Goal: Transaction & Acquisition: Purchase product/service

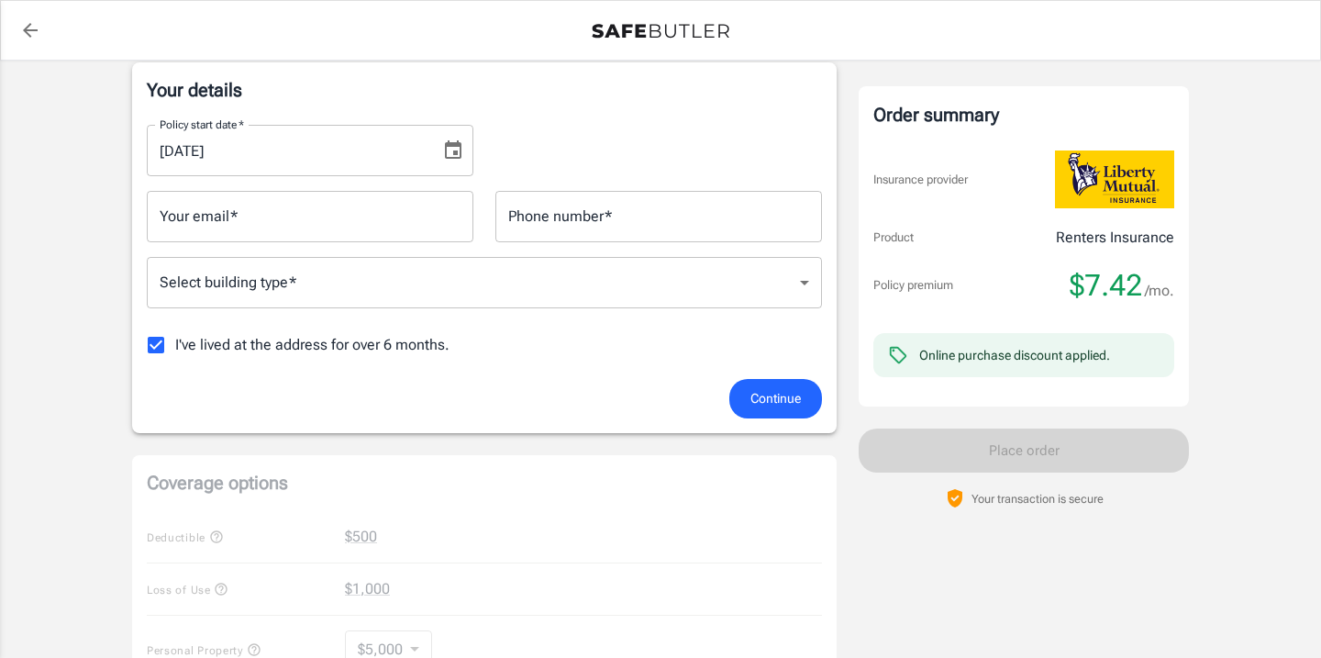
scroll to position [158, 0]
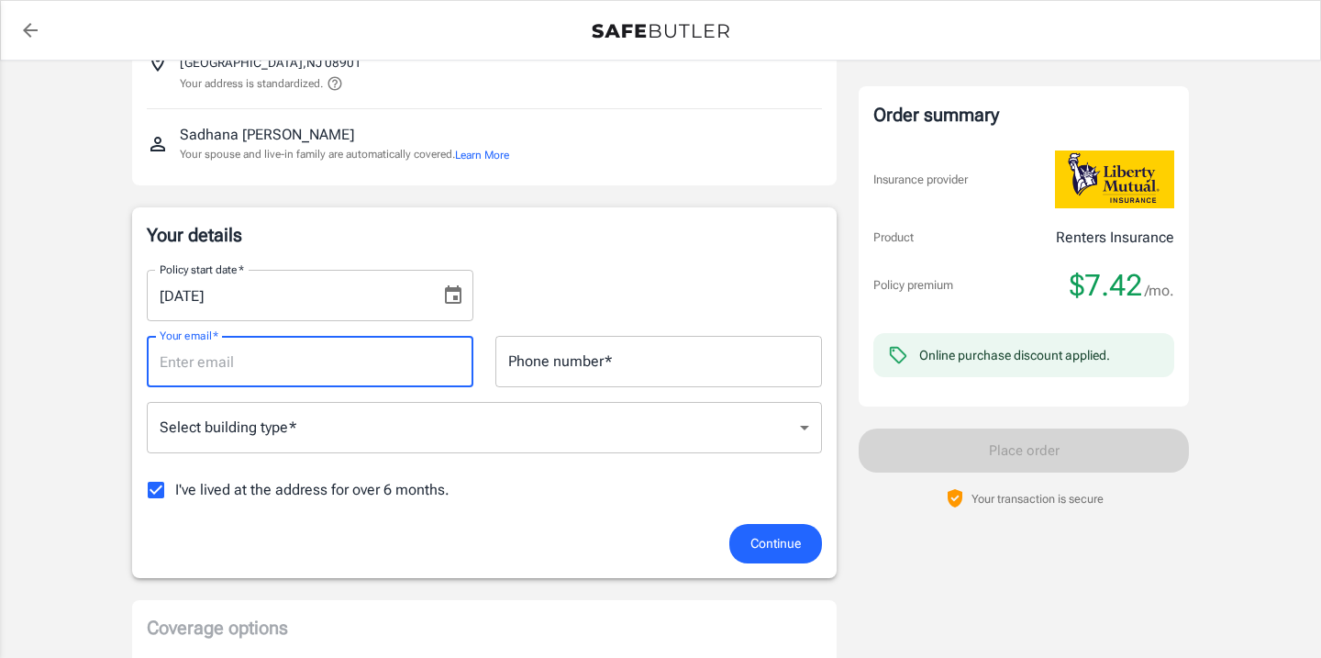
click at [265, 369] on input "Your email   *" at bounding box center [310, 361] width 327 height 51
type input "[EMAIL_ADDRESS][DOMAIN_NAME]"
click at [448, 300] on icon "Choose date, selected date is Aug 24, 2025" at bounding box center [453, 295] width 22 height 22
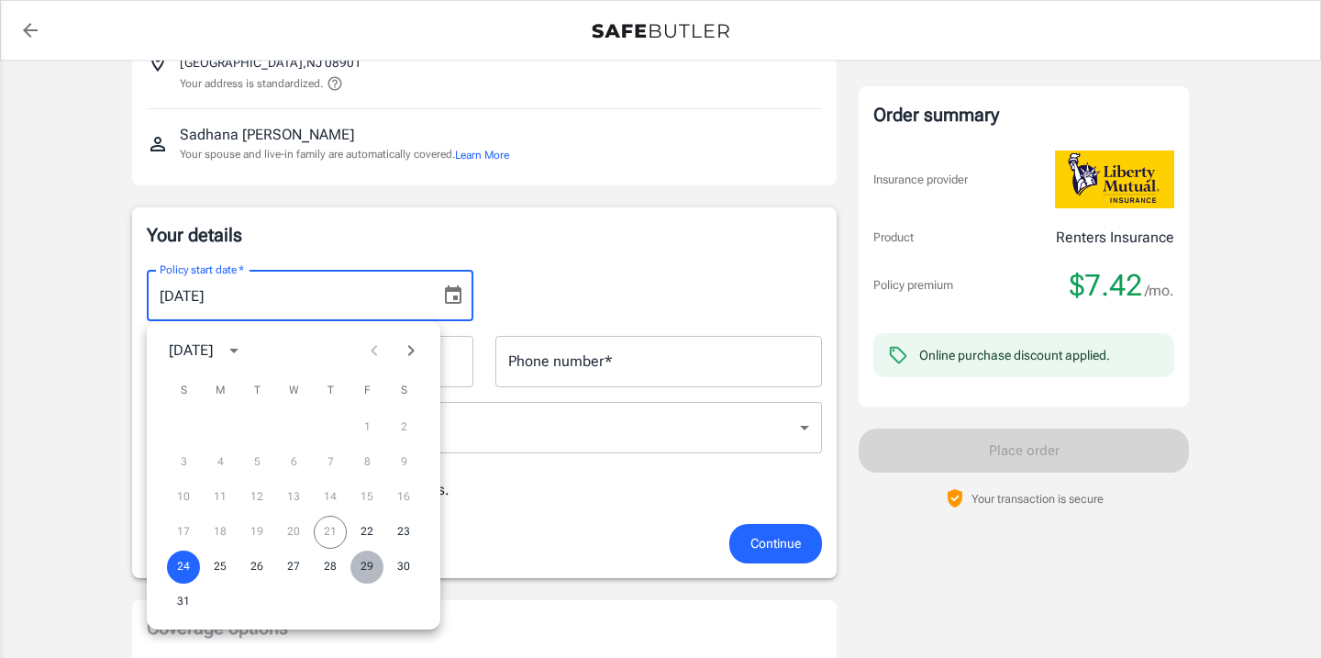
click at [366, 568] on button "29" at bounding box center [366, 566] width 33 height 33
type input "[DATE]"
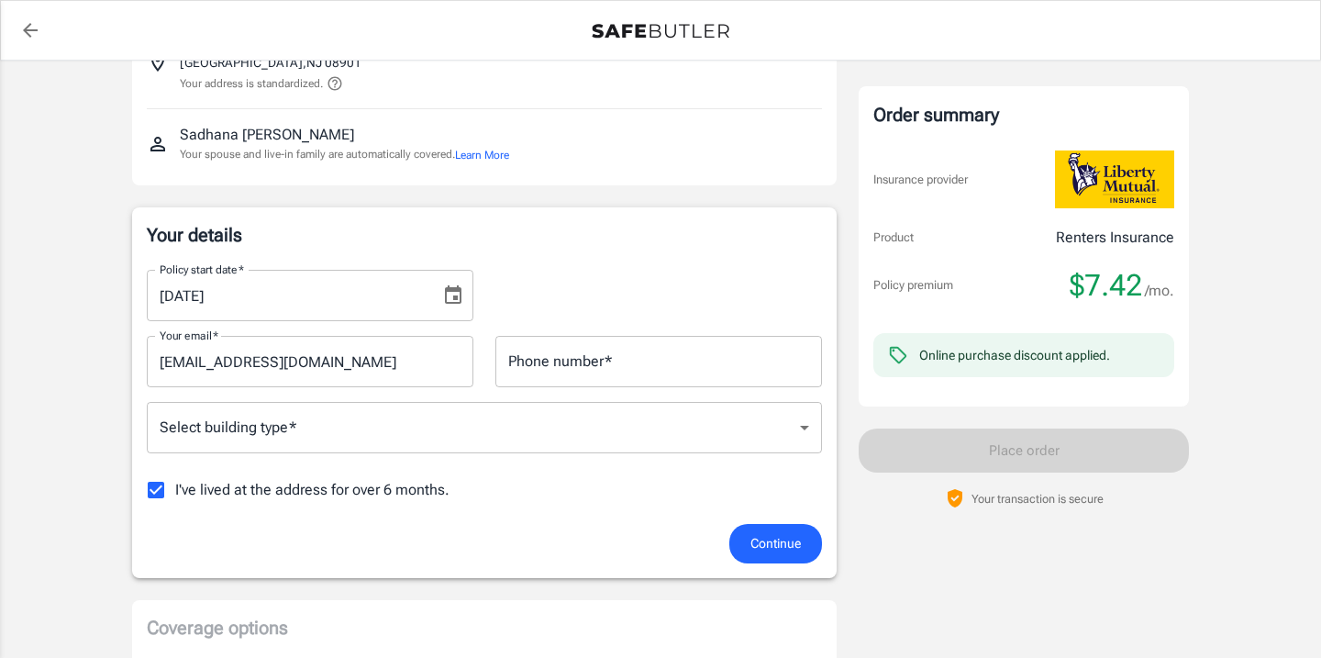
click at [562, 371] on input "Phone number   *" at bounding box center [658, 361] width 327 height 51
type input "7323626779"
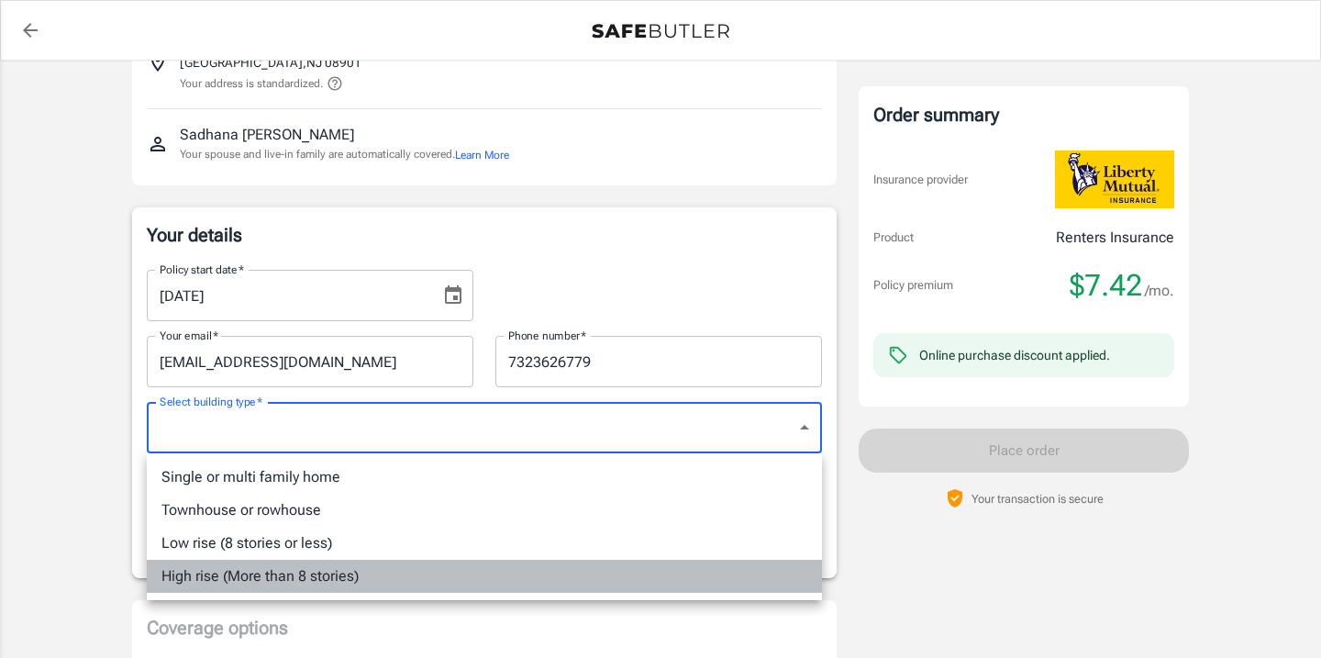
click at [452, 565] on li "High rise (More than 8 stories)" at bounding box center [484, 575] width 675 height 33
type input "highrise"
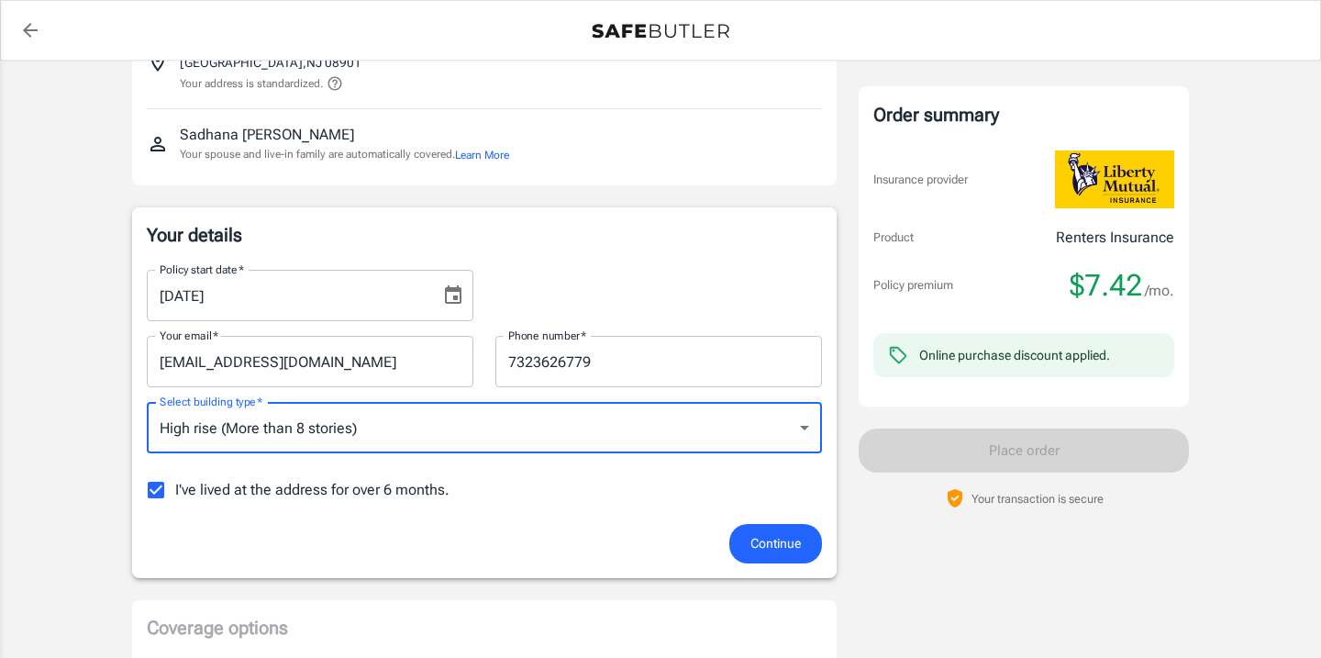
click at [214, 493] on span "I've lived at the address for over 6 months." at bounding box center [312, 490] width 274 height 22
click at [175, 493] on input "I've lived at the address for over 6 months." at bounding box center [156, 490] width 39 height 39
checkbox input "false"
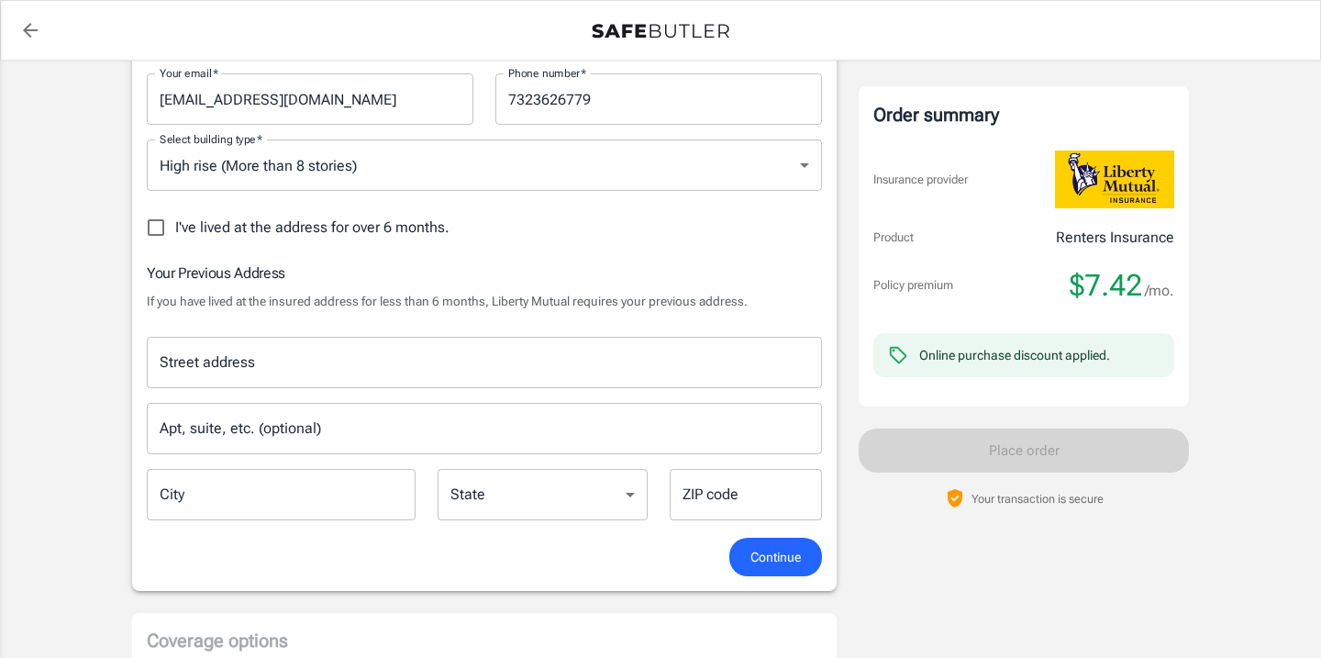
scroll to position [419, 0]
click at [459, 382] on div "Street address" at bounding box center [484, 363] width 675 height 51
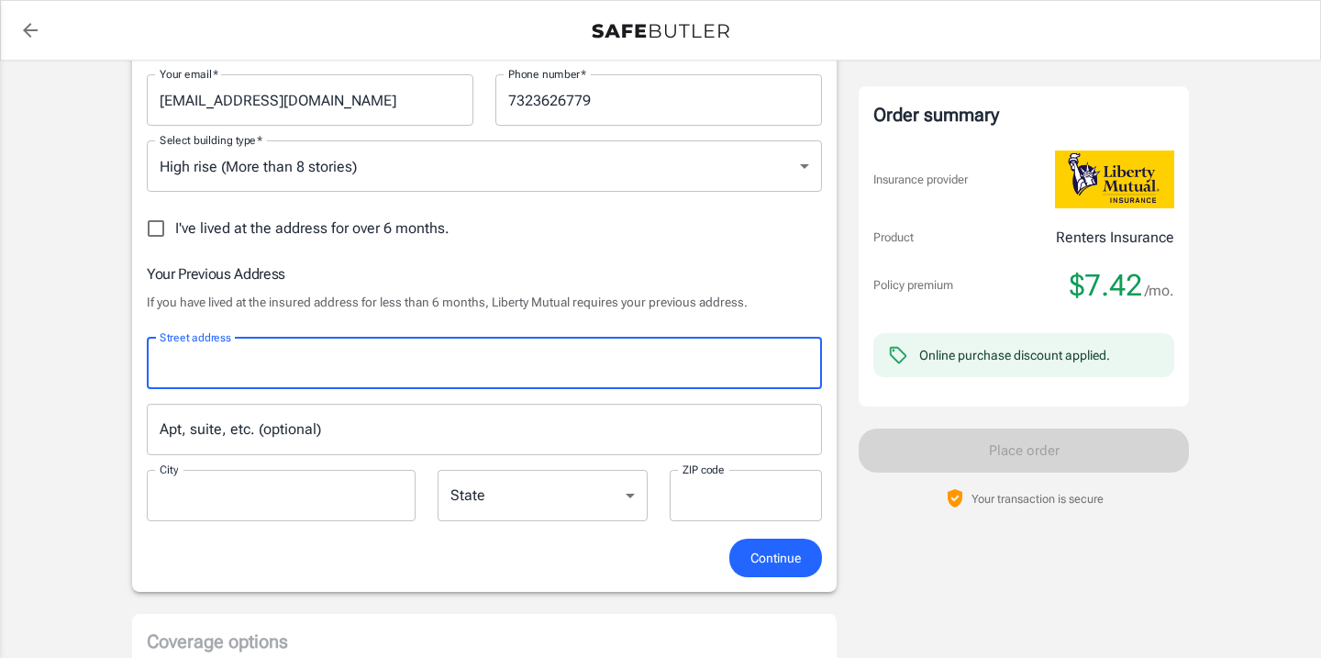
type input "[STREET_ADDRESS]"
type input "Edison"
type input "08837"
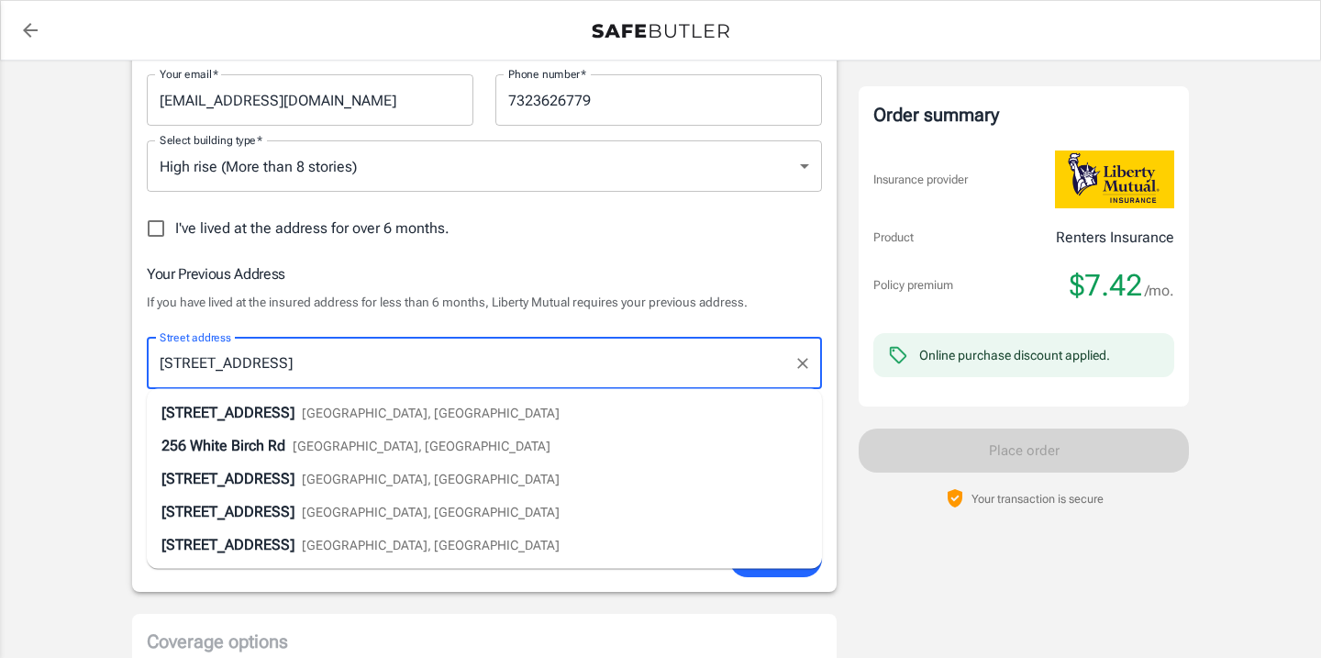
click at [591, 404] on li "[STREET_ADDRESS]" at bounding box center [484, 412] width 675 height 33
select select "NJ"
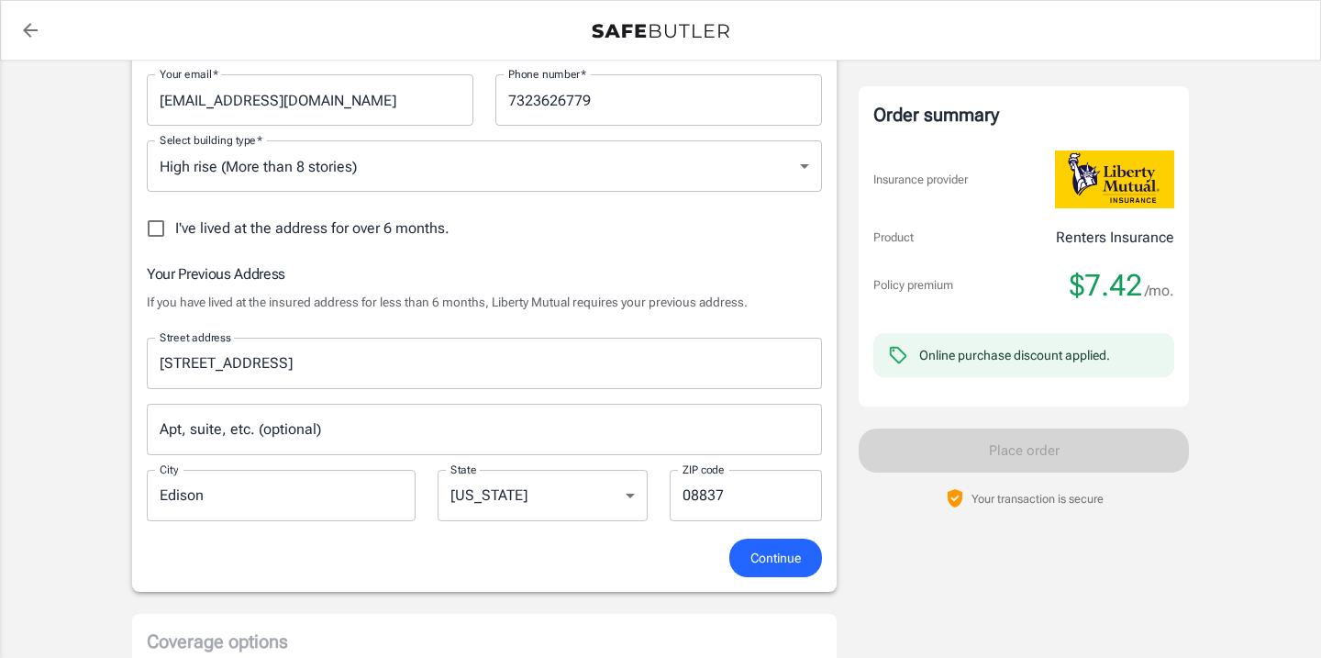
click at [750, 551] on span "Continue" at bounding box center [775, 558] width 50 height 23
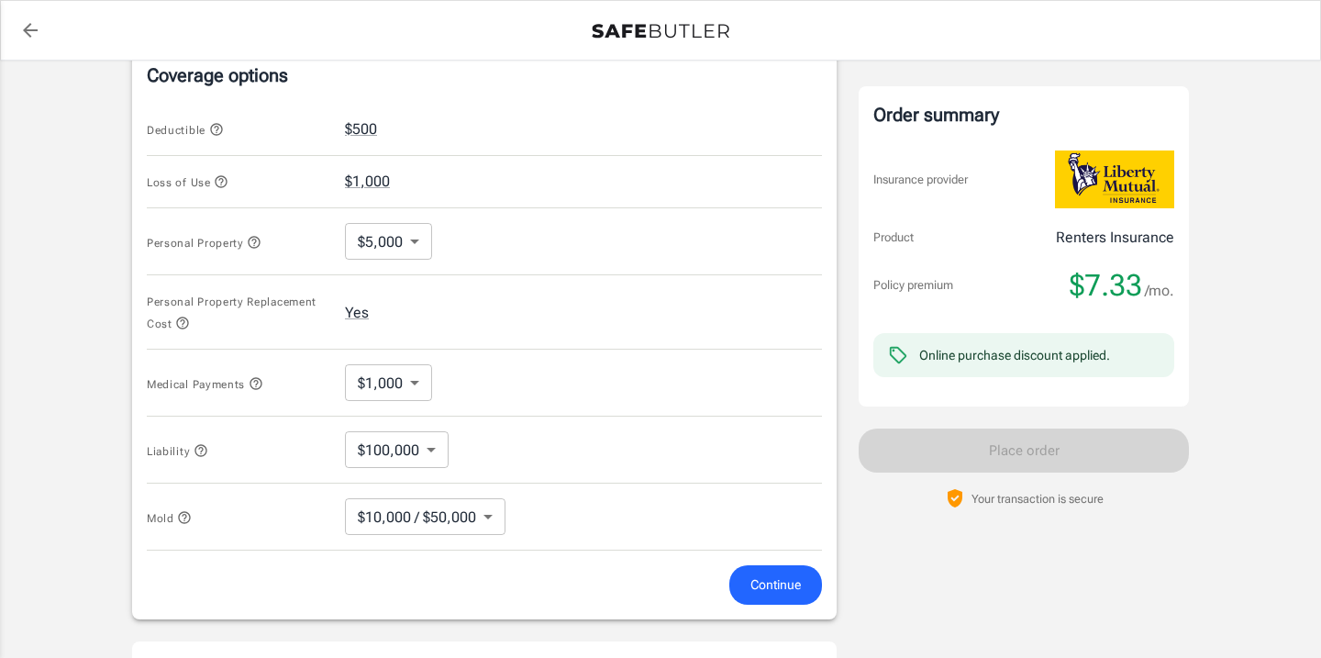
scroll to position [783, 0]
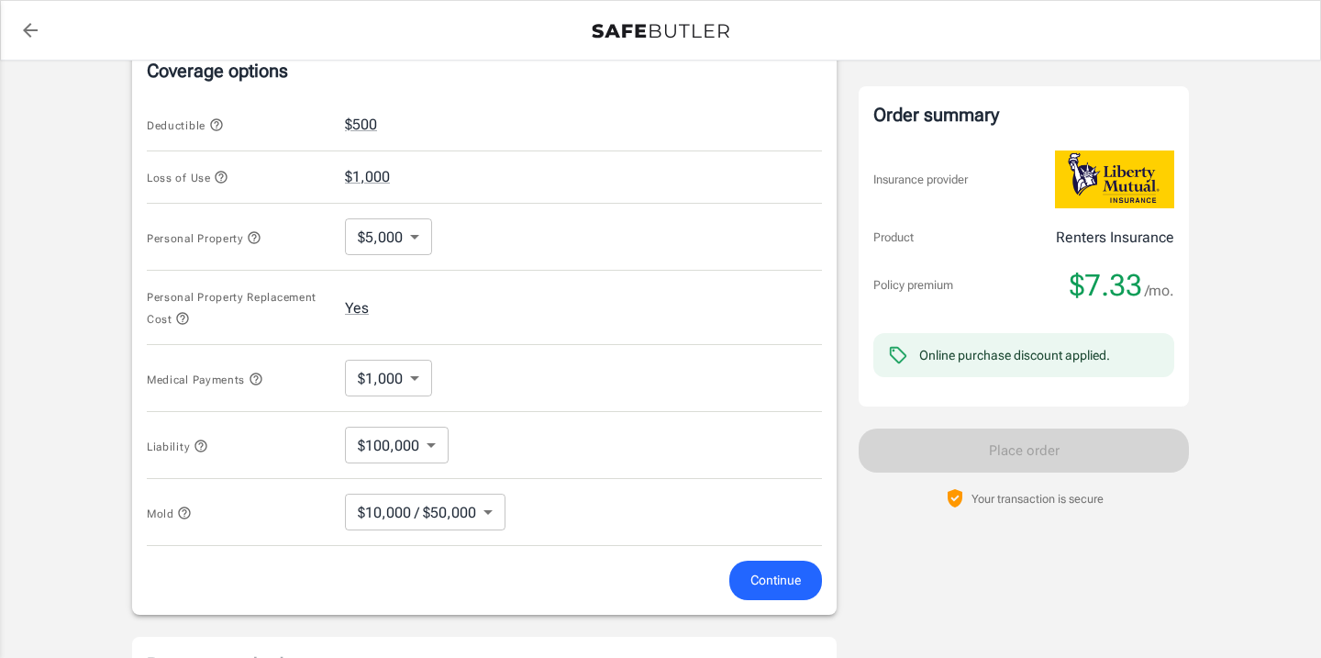
click at [405, 232] on body "Policy premium $ 7.33 /mo Liberty Mutual Renters Insurance [STREET_ADDRESS][PER…" at bounding box center [660, 152] width 1321 height 1870
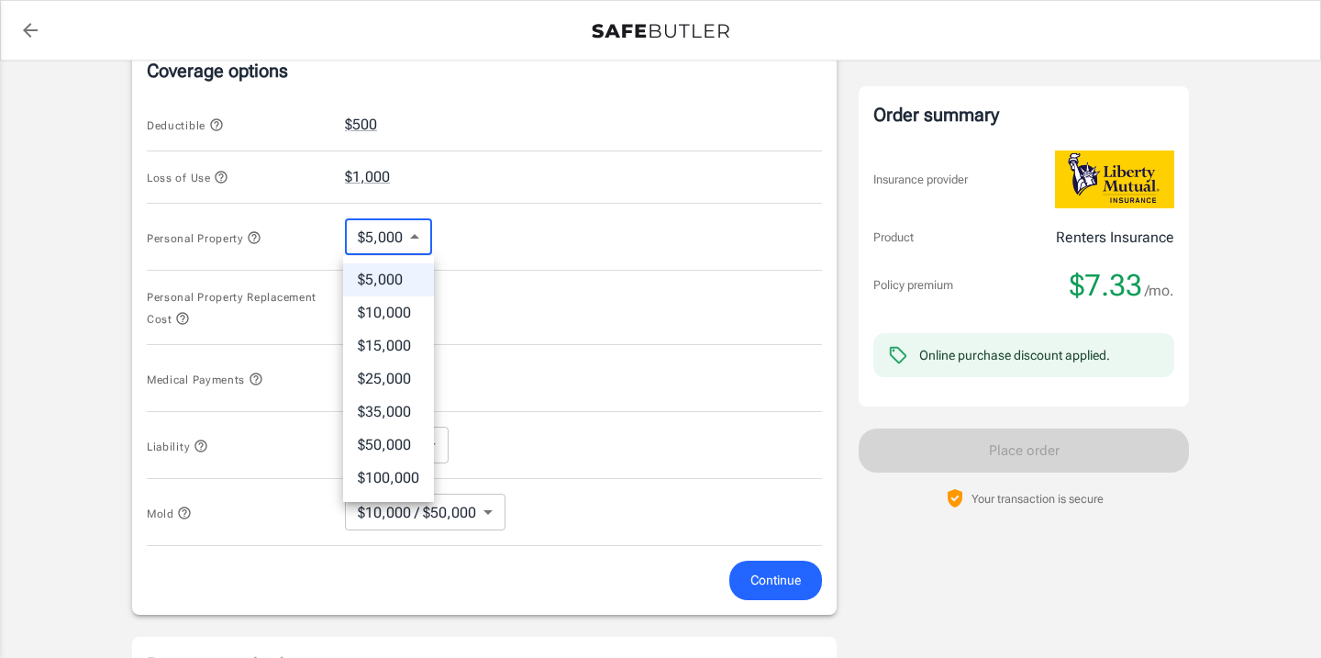
click at [94, 370] on div at bounding box center [660, 329] width 1321 height 658
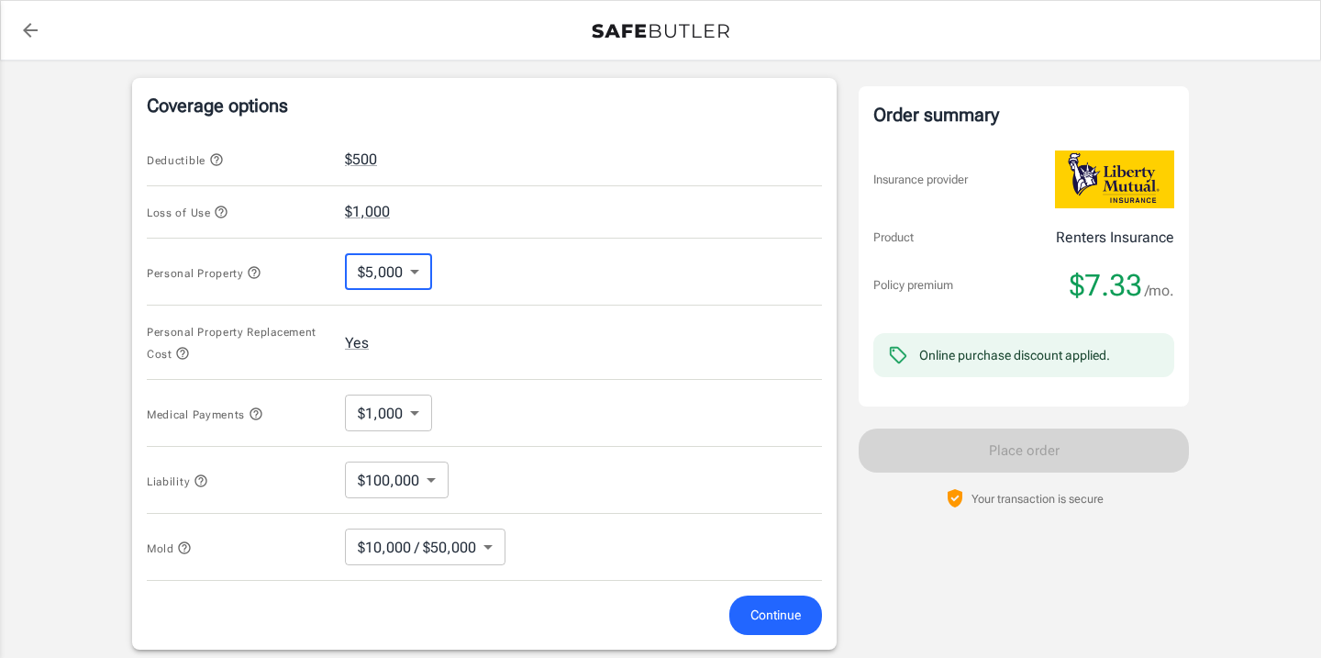
scroll to position [724, 0]
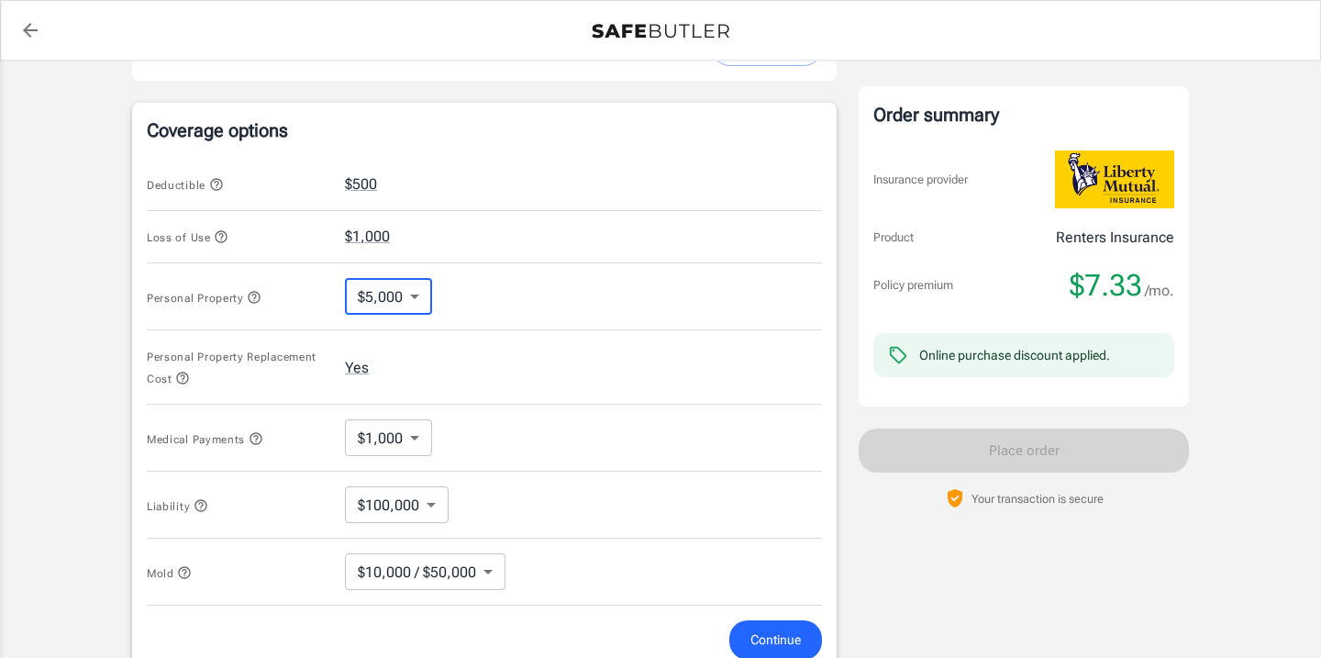
click at [368, 501] on body "Policy premium $ 7.33 /mo Liberty Mutual Renters Insurance [STREET_ADDRESS][PER…" at bounding box center [660, 211] width 1321 height 1870
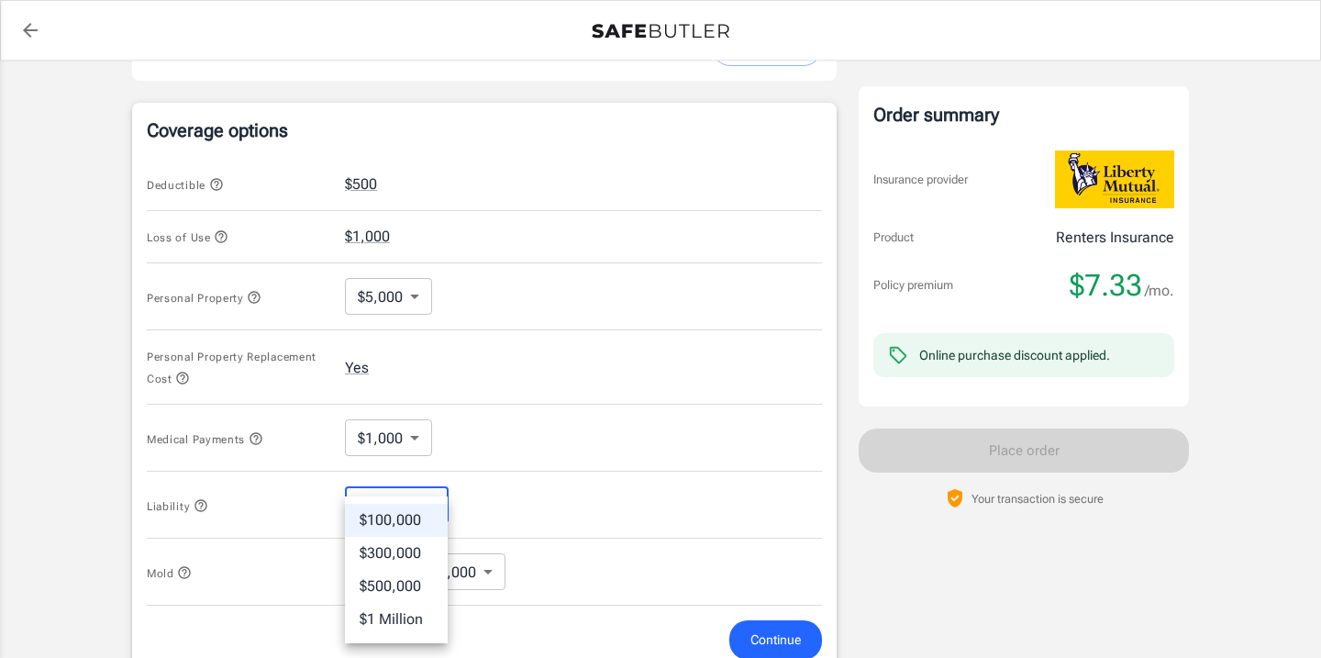
click at [477, 430] on div at bounding box center [660, 329] width 1321 height 658
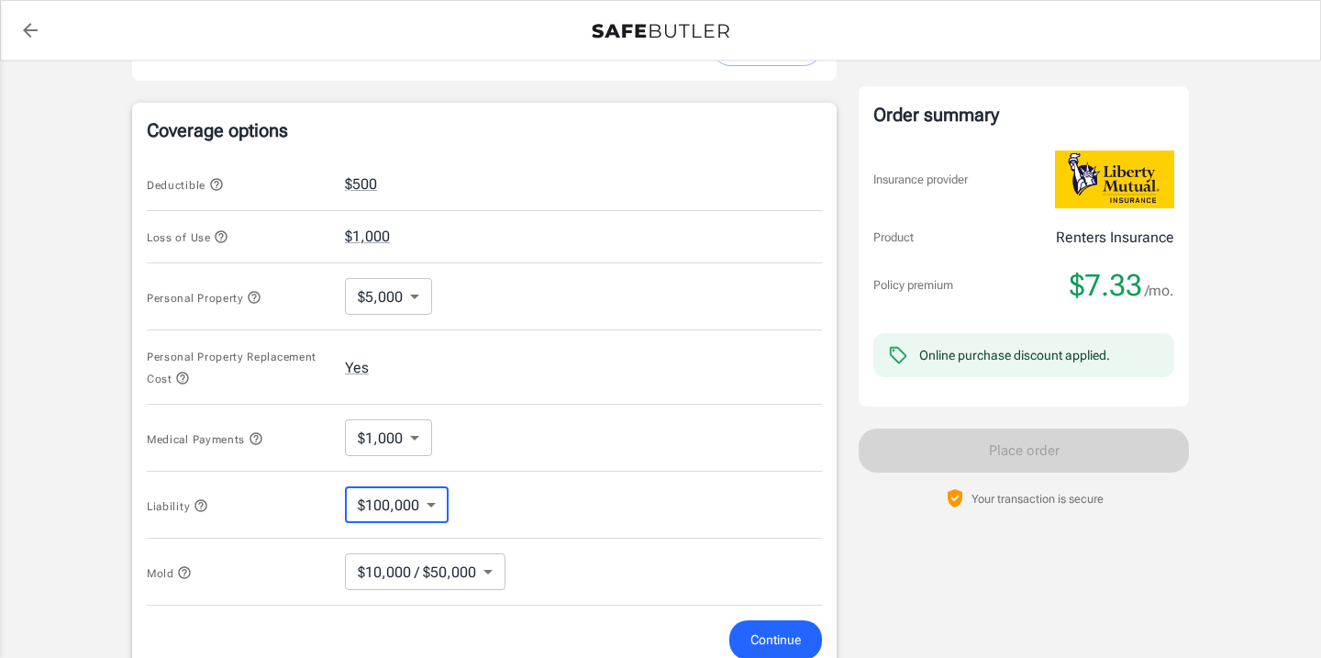
click at [422, 290] on body "Policy premium $ 7.33 /mo Liberty Mutual Renters Insurance [STREET_ADDRESS][PER…" at bounding box center [660, 211] width 1321 height 1870
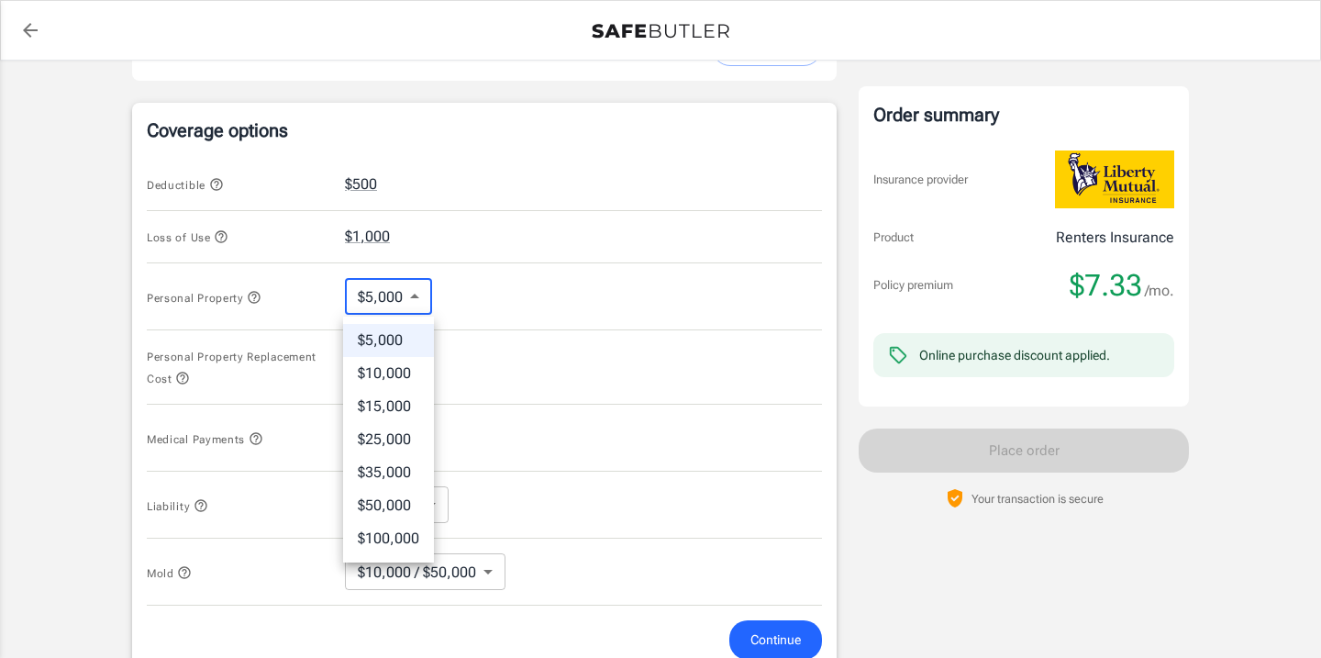
click at [488, 281] on div at bounding box center [660, 329] width 1321 height 658
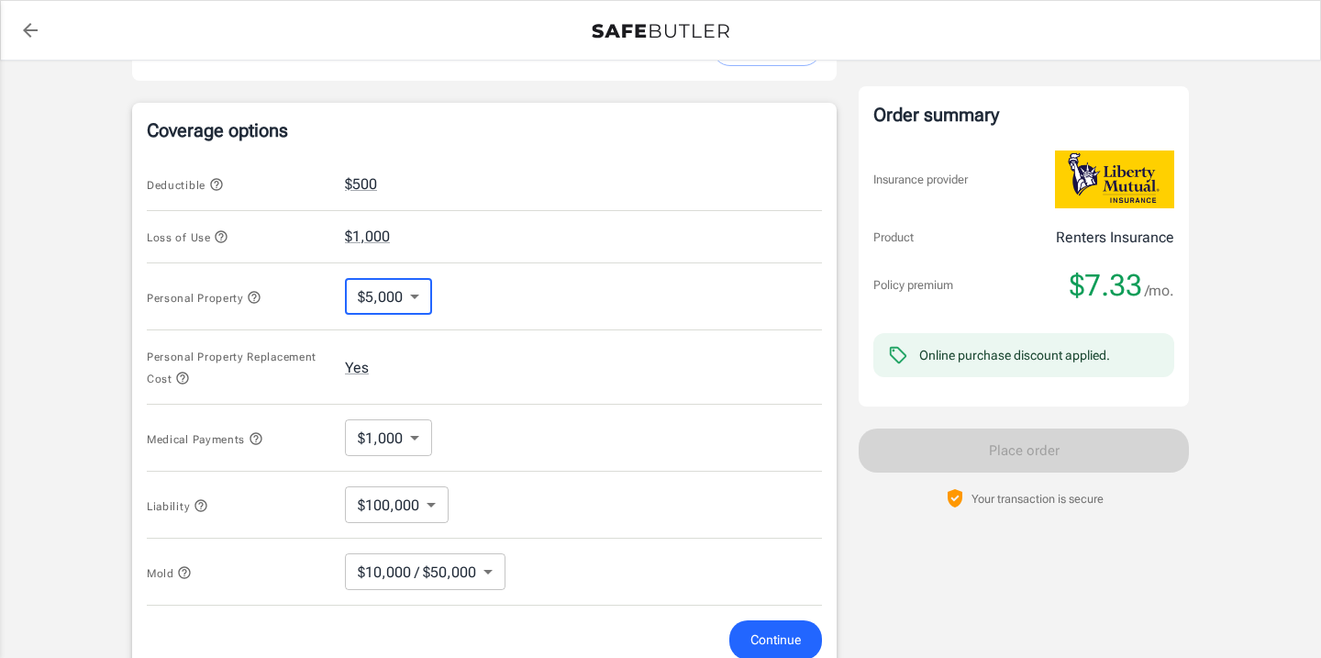
click at [385, 427] on body "Policy premium $ 7.33 /mo Liberty Mutual Renters Insurance [STREET_ADDRESS][PER…" at bounding box center [660, 211] width 1321 height 1870
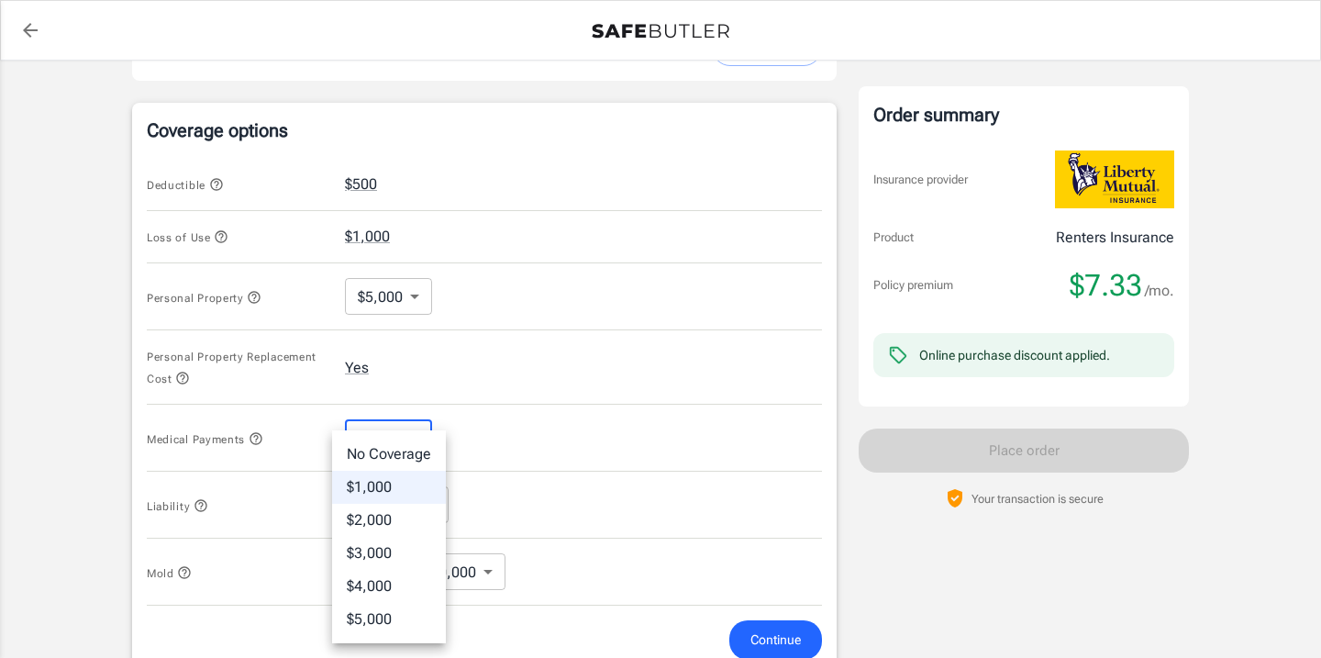
click at [413, 457] on li "No Coverage" at bounding box center [389, 453] width 114 height 33
type input "No Coverage"
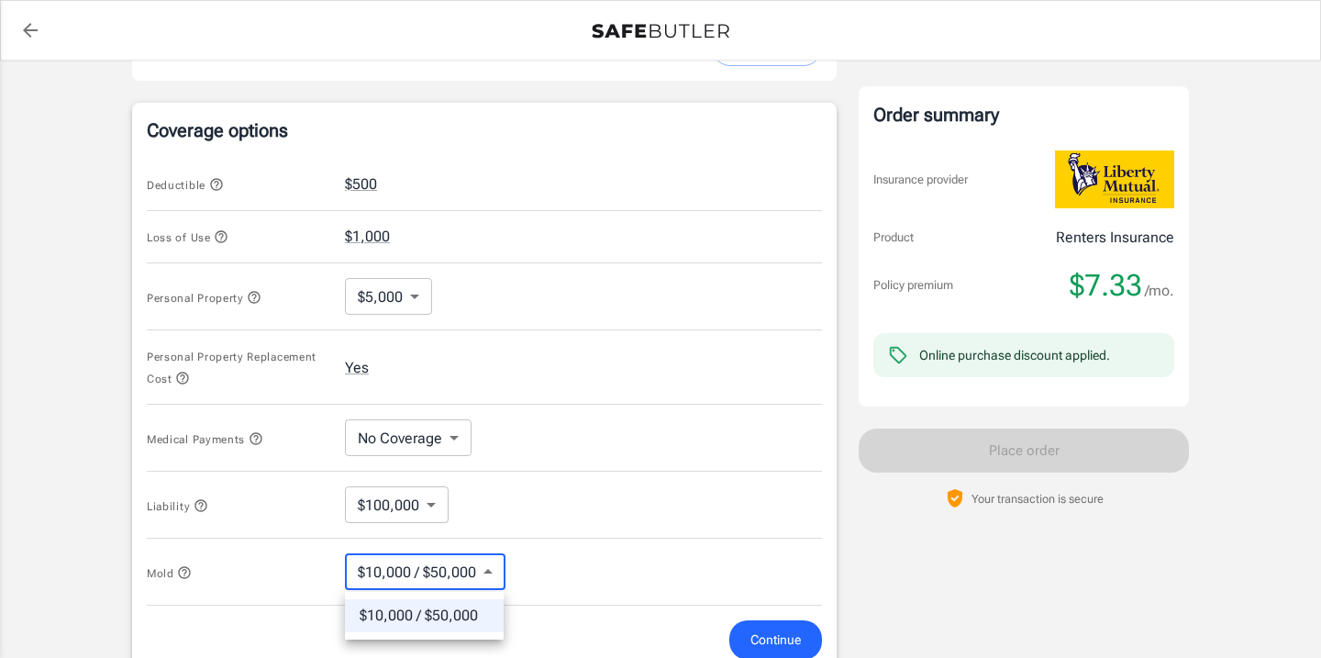
click at [435, 560] on body "Policy premium $ 7.33 /mo Liberty Mutual Renters Insurance [STREET_ADDRESS][PER…" at bounding box center [660, 211] width 1321 height 1870
click at [545, 561] on div at bounding box center [660, 329] width 1321 height 658
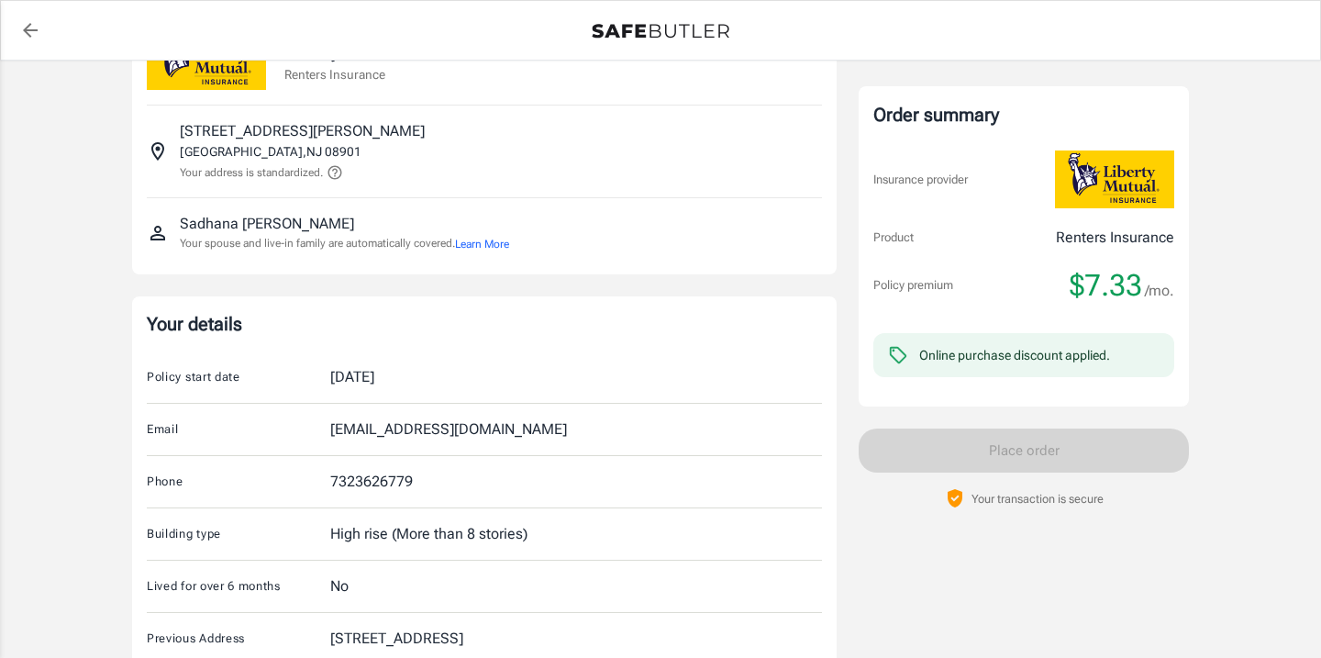
scroll to position [0, 0]
